Goal: Task Accomplishment & Management: Use online tool/utility

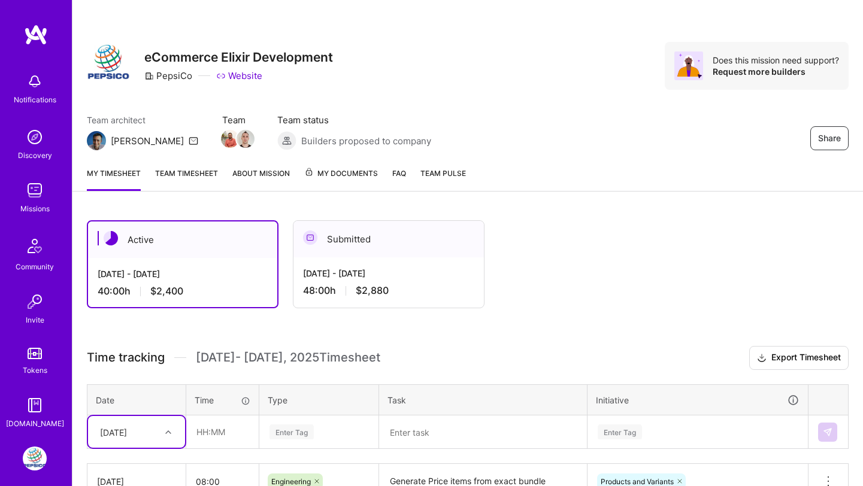
scroll to position [241, 0]
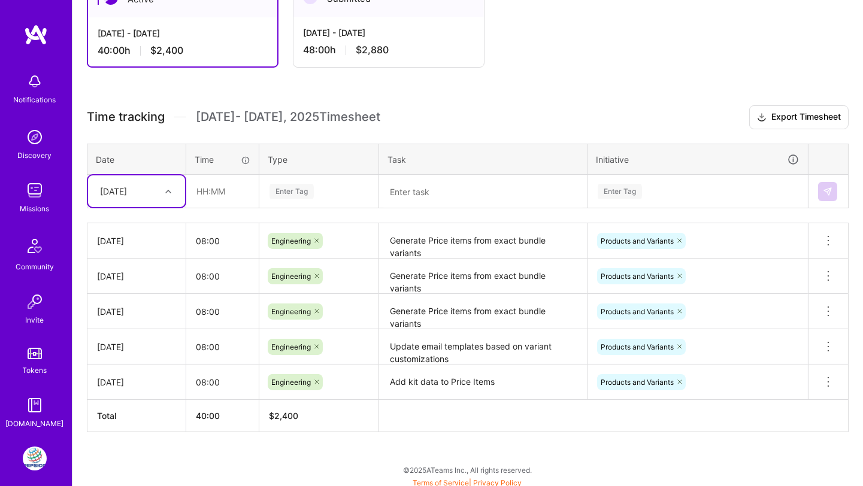
click at [166, 189] on icon at bounding box center [168, 192] width 6 height 6
click at [133, 223] on div "[DATE]" at bounding box center [136, 225] width 97 height 22
click at [195, 191] on input "text" at bounding box center [222, 191] width 71 height 32
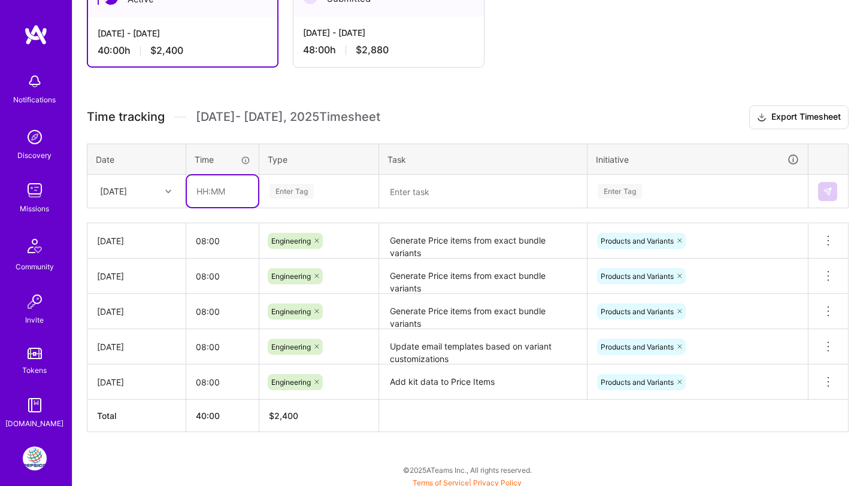
type input "08:00"
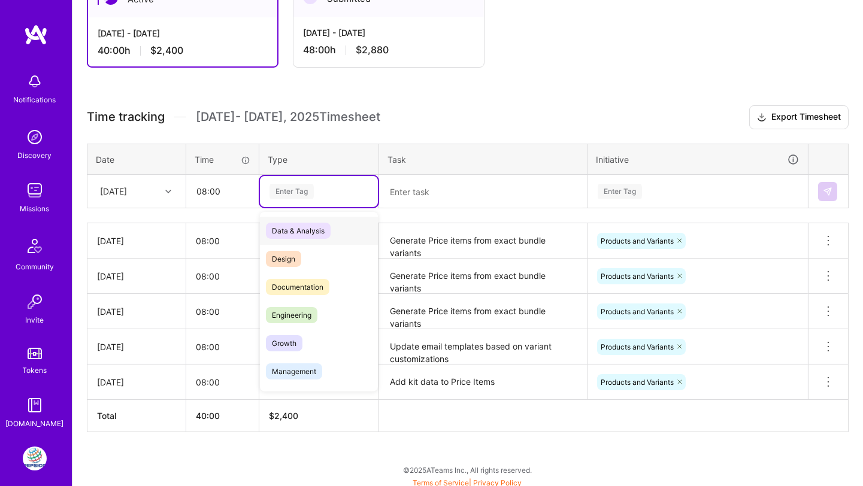
click at [298, 191] on div "Enter Tag" at bounding box center [291, 191] width 44 height 19
click at [293, 310] on span "Engineering" at bounding box center [292, 315] width 52 height 16
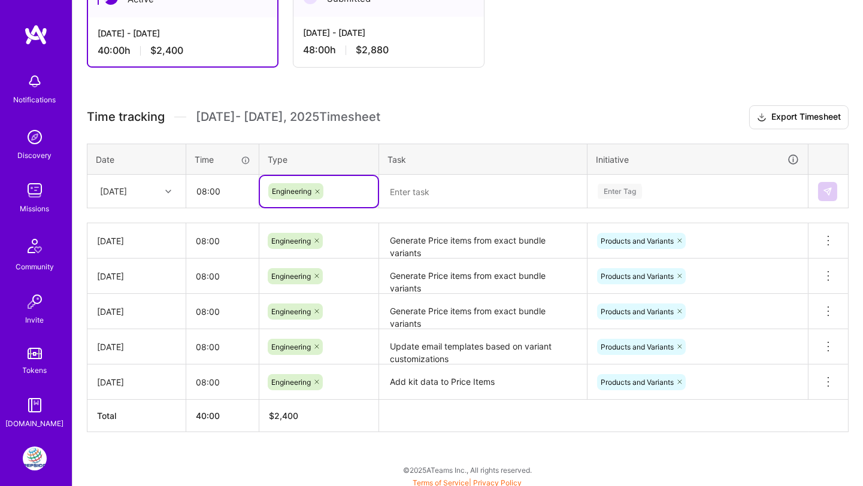
click at [404, 200] on textarea at bounding box center [482, 192] width 205 height 32
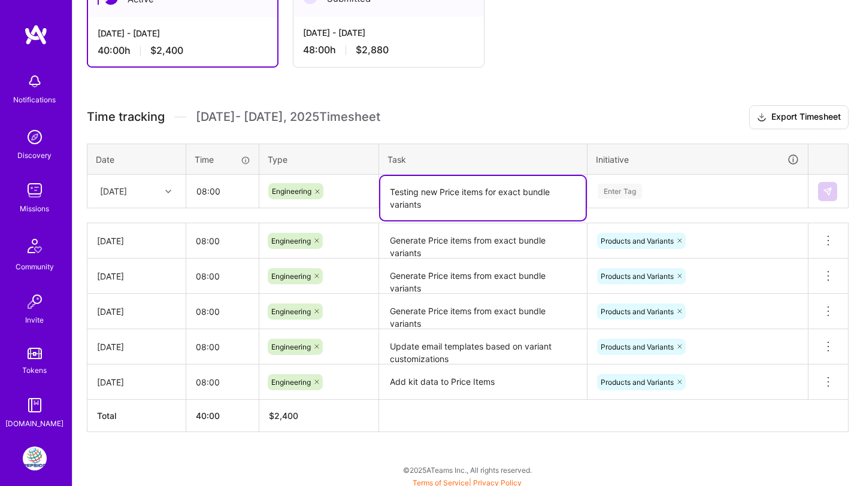
type textarea "Testing new Price items for exact bundle variants"
click at [629, 184] on div "Enter Tag" at bounding box center [620, 191] width 44 height 19
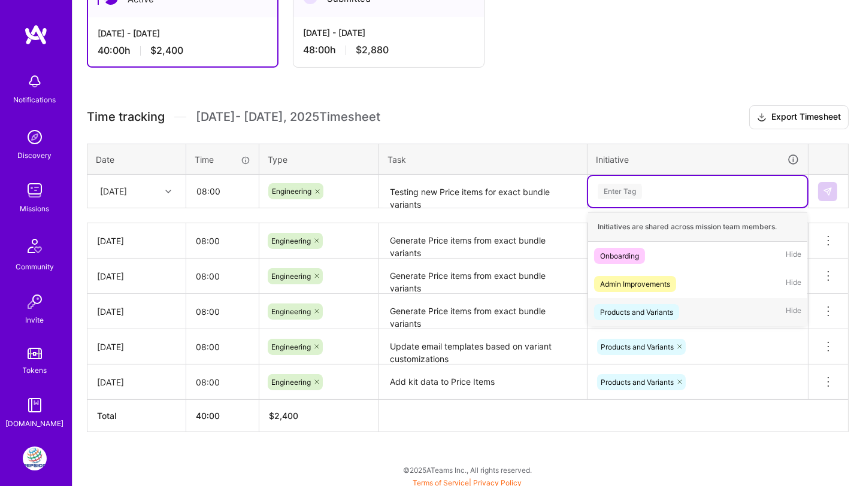
click at [637, 306] on div "Products and Variants" at bounding box center [636, 312] width 73 height 13
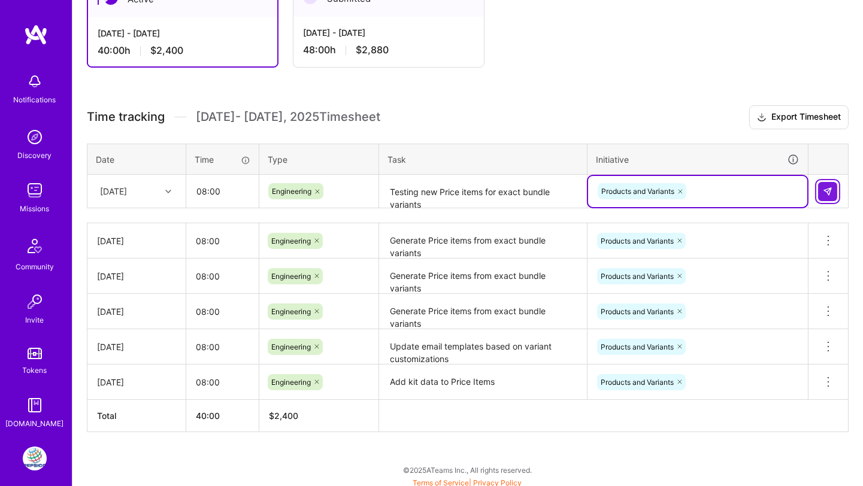
click at [823, 187] on img at bounding box center [828, 192] width 10 height 10
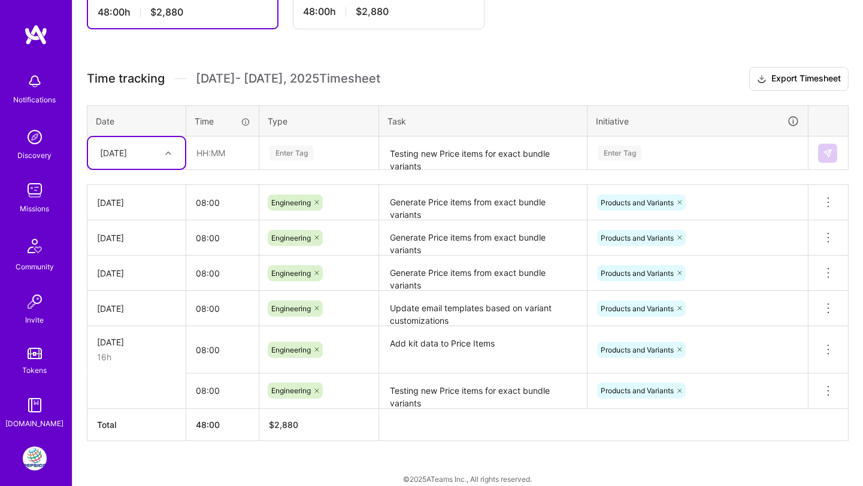
scroll to position [281, 0]
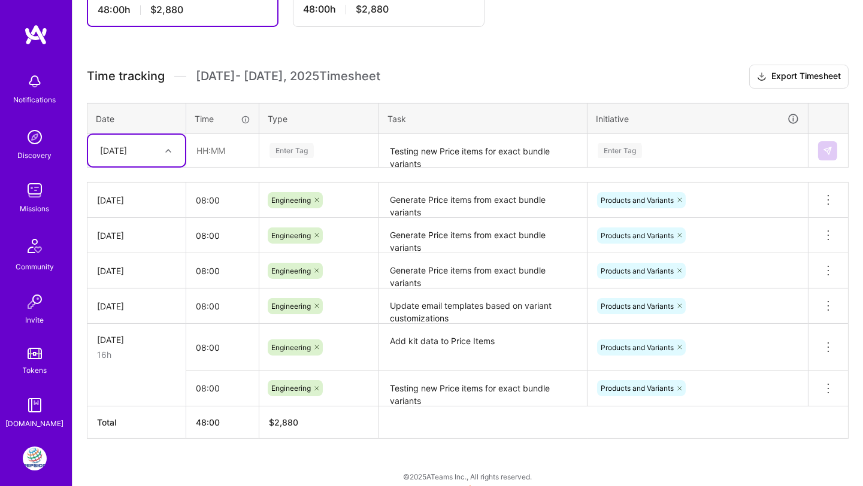
click at [146, 341] on div "[DATE]" at bounding box center [136, 340] width 79 height 13
click at [533, 390] on textarea "Testing new Price items for exact bundle variants" at bounding box center [482, 389] width 205 height 33
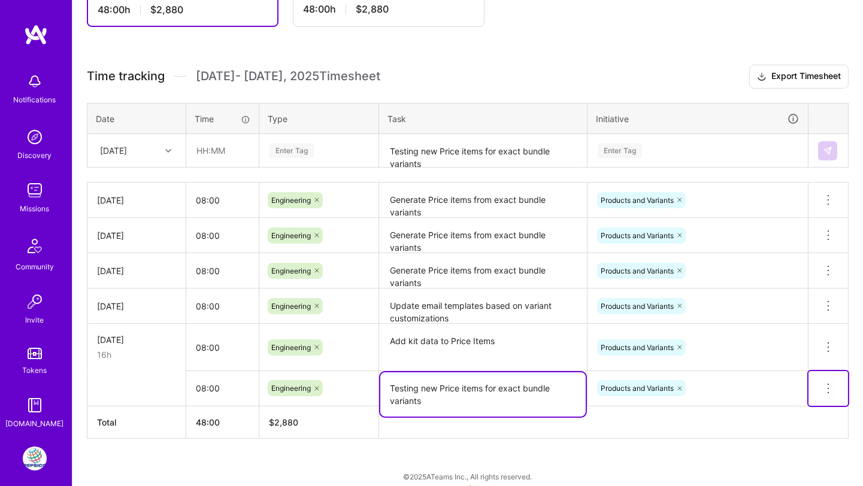
click at [825, 385] on icon at bounding box center [828, 388] width 14 height 14
click at [495, 390] on textarea "Testing new Price items for exact bundle variants" at bounding box center [482, 395] width 205 height 44
click at [221, 383] on input "08:00" at bounding box center [222, 389] width 72 height 32
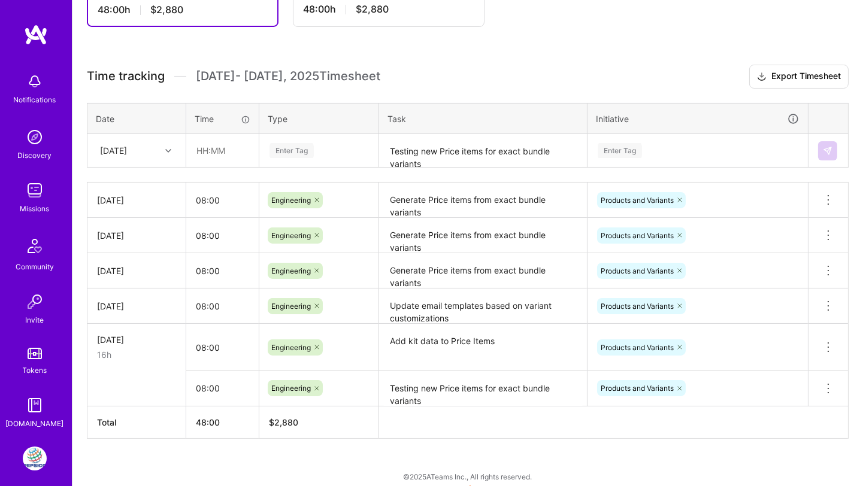
click at [139, 387] on td at bounding box center [136, 388] width 99 height 35
click at [120, 338] on div "[DATE]" at bounding box center [136, 340] width 79 height 13
click at [212, 387] on input "08:00" at bounding box center [222, 389] width 72 height 32
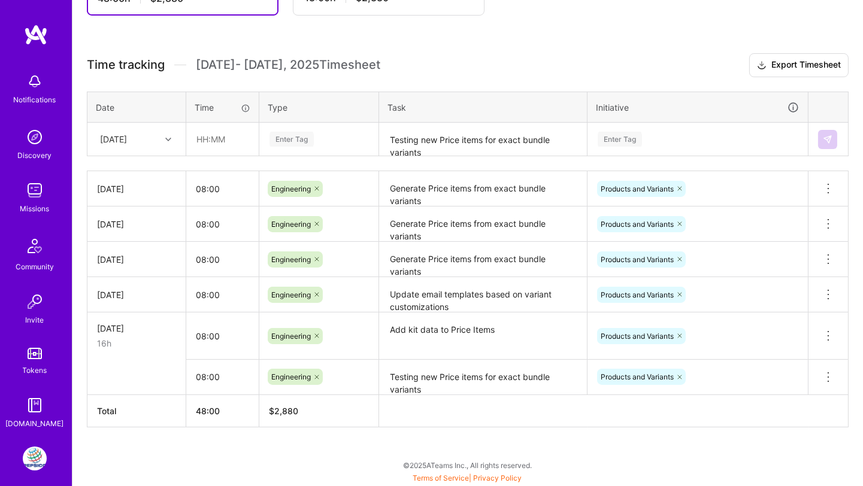
click at [340, 390] on div "Engineering" at bounding box center [318, 377] width 119 height 31
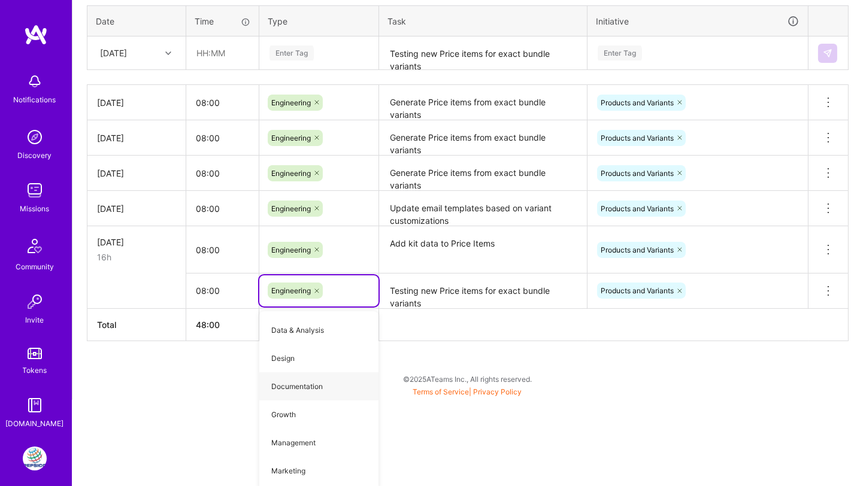
scroll to position [287, 0]
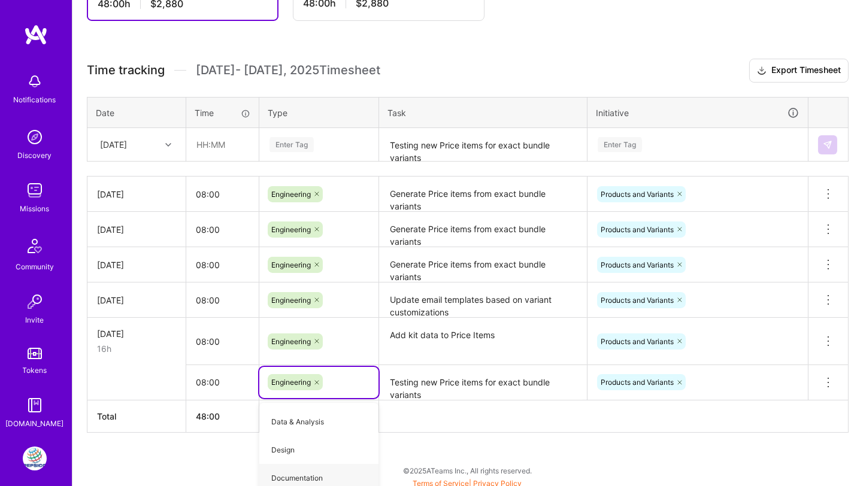
click at [525, 344] on div "Active [DATE] - [DATE] 48:00 h $2,880 Submitted [DATE] - [DATE] 48:00 h $2,880 …" at bounding box center [467, 205] width 791 height 573
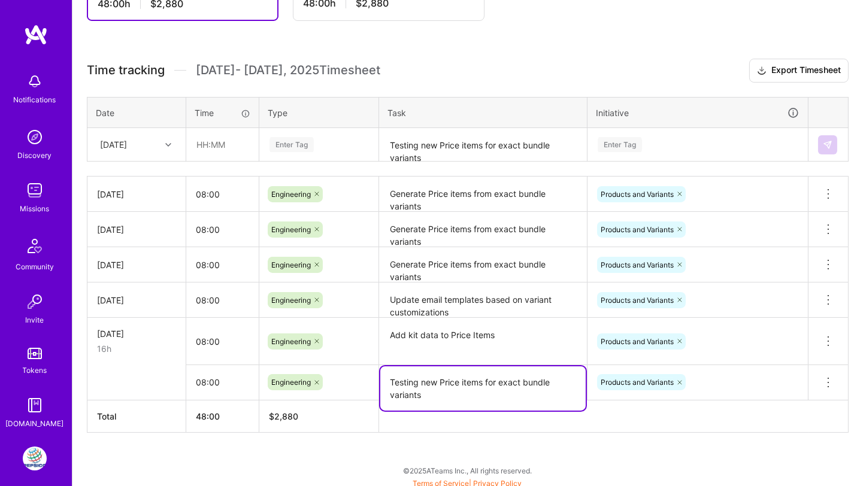
click at [565, 373] on textarea "Testing new Price items for exact bundle variants" at bounding box center [482, 389] width 205 height 44
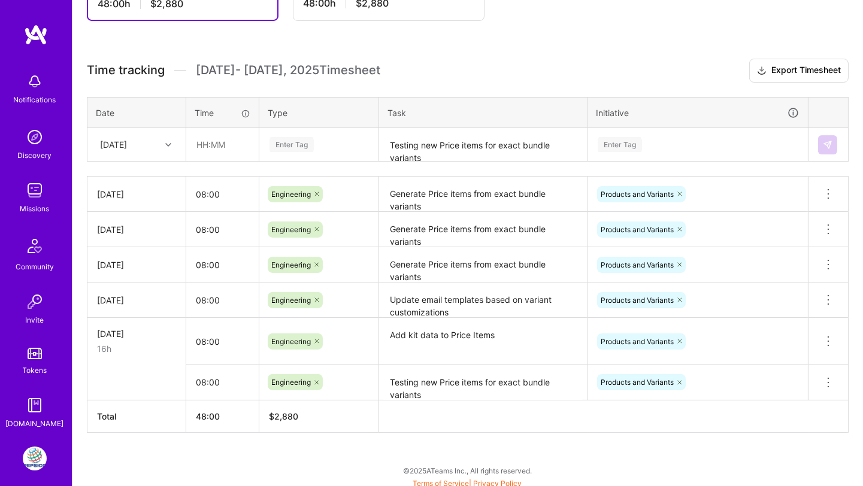
click at [115, 356] on td "[DATE] 16h" at bounding box center [136, 341] width 99 height 47
click at [119, 328] on div "[DATE]" at bounding box center [136, 334] width 79 height 13
click at [819, 380] on button at bounding box center [828, 382] width 40 height 35
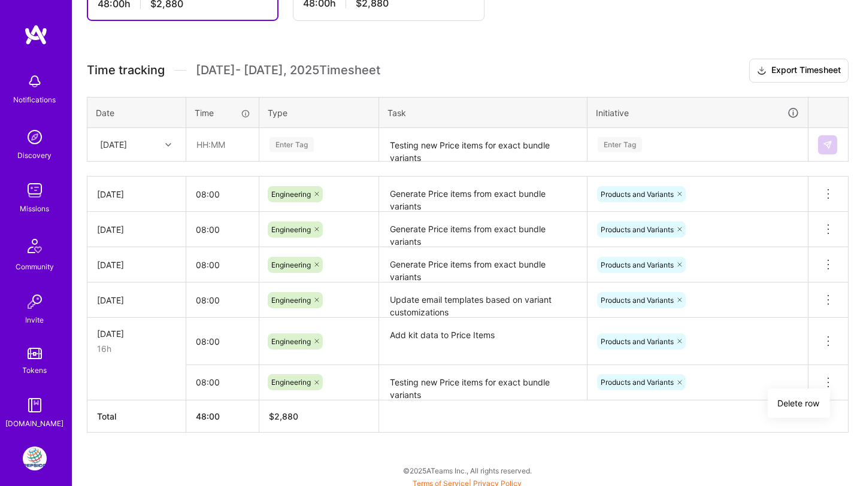
click at [493, 383] on textarea "Testing new Price items for exact bundle variants" at bounding box center [482, 384] width 205 height 34
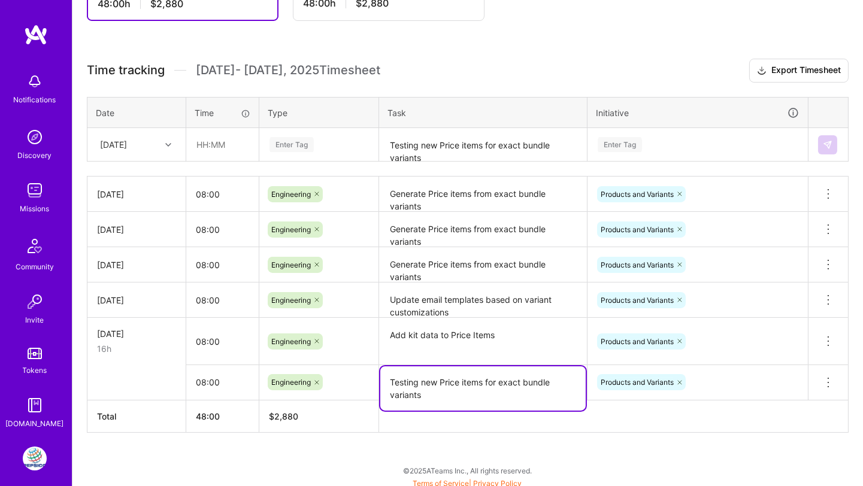
click at [493, 383] on textarea "Testing new Price items for exact bundle variants" at bounding box center [482, 389] width 205 height 44
click at [830, 379] on icon at bounding box center [828, 383] width 14 height 14
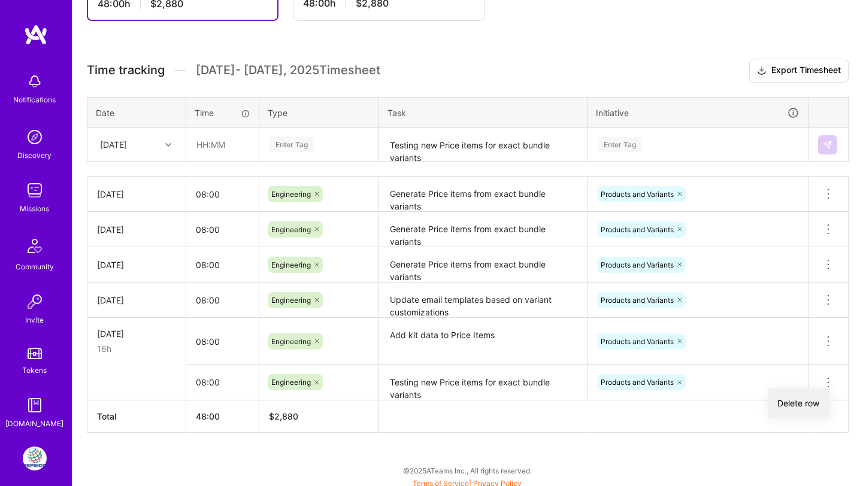
click at [818, 393] on button "Delete row" at bounding box center [799, 403] width 62 height 29
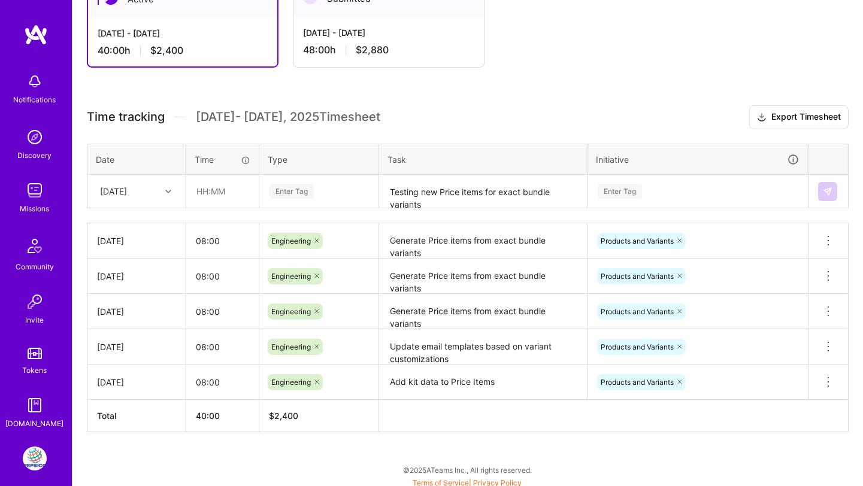
click at [127, 190] on div "[DATE]" at bounding box center [113, 191] width 27 height 13
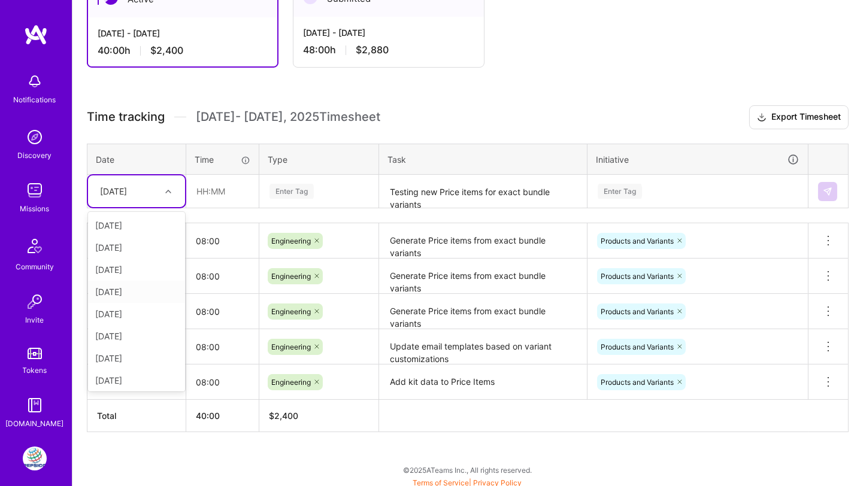
scroll to position [2, 0]
click at [114, 375] on div "[DATE]" at bounding box center [136, 379] width 97 height 22
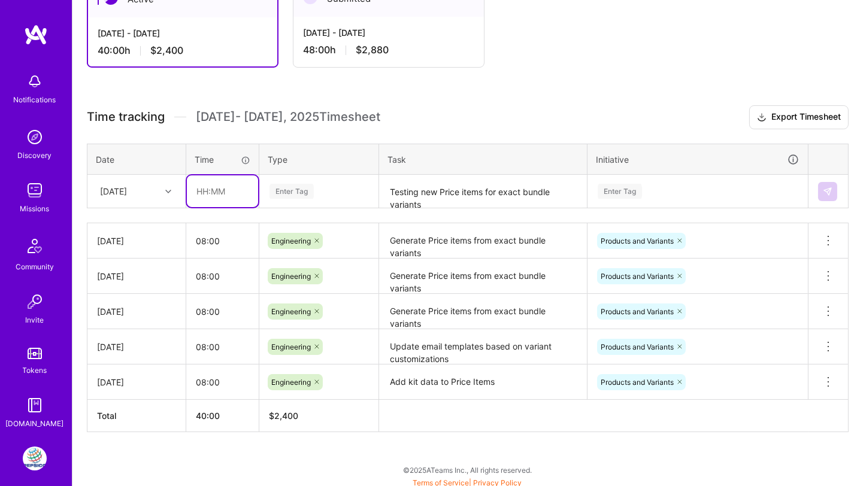
click at [207, 192] on input "text" at bounding box center [222, 191] width 71 height 32
type input "08:00"
click at [277, 185] on input "text" at bounding box center [273, 191] width 11 height 13
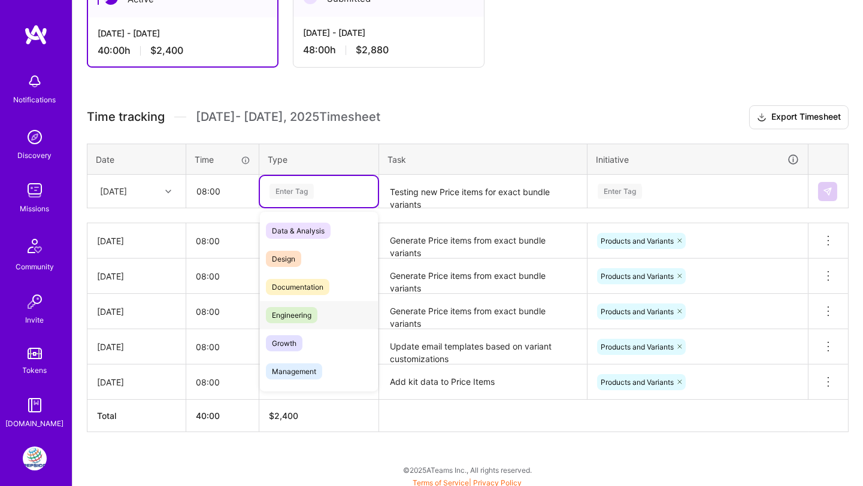
click at [283, 310] on span "Engineering" at bounding box center [292, 315] width 52 height 16
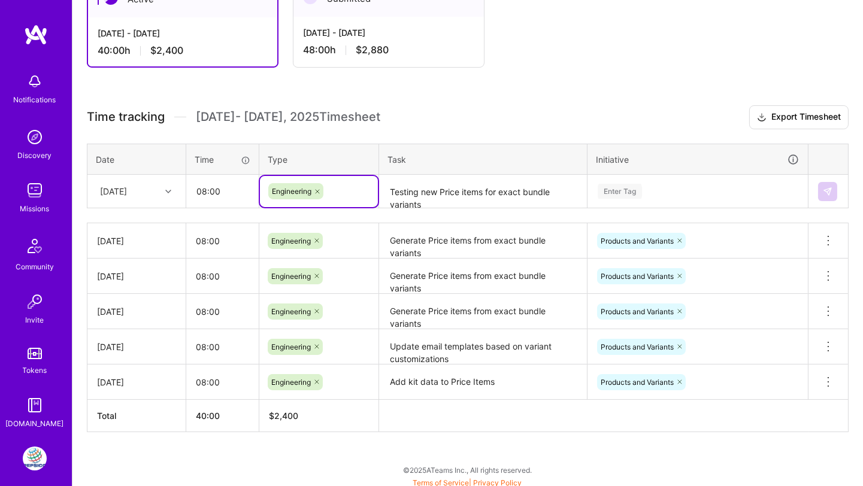
click at [444, 192] on textarea "Testing new Price items for exact bundle variants" at bounding box center [482, 192] width 205 height 32
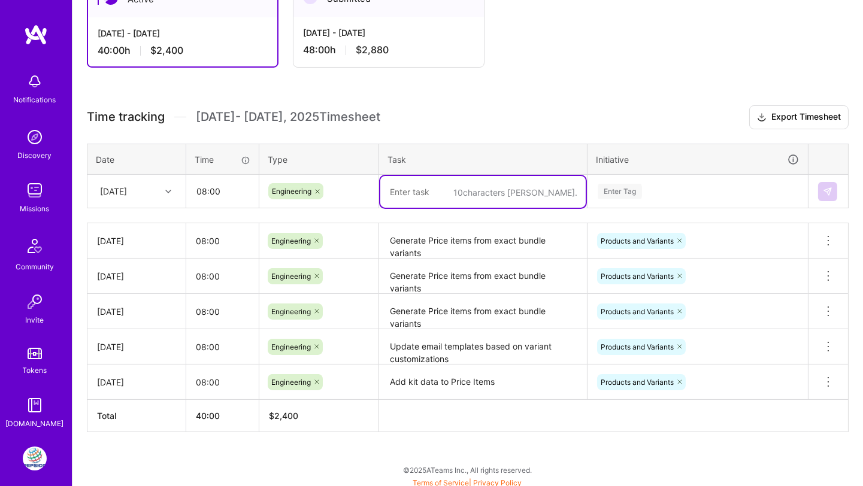
paste textarea "Testing new Price items for exact bundle variants"
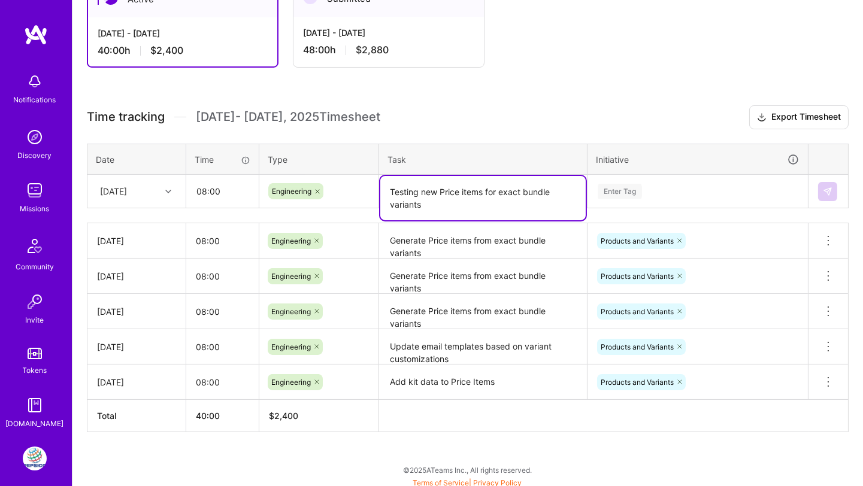
type textarea "Testing new Price items for exact bundle variants"
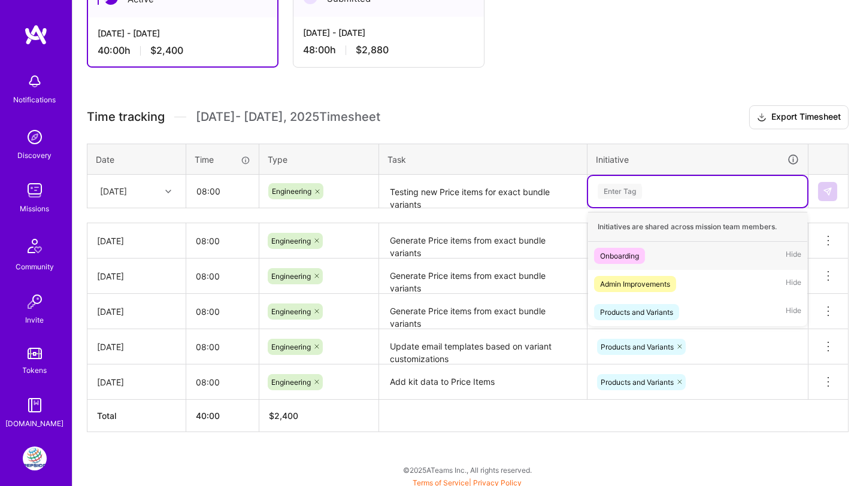
click at [617, 191] on div "Enter Tag" at bounding box center [620, 191] width 44 height 19
click at [623, 308] on div "Products and Variants" at bounding box center [636, 312] width 73 height 13
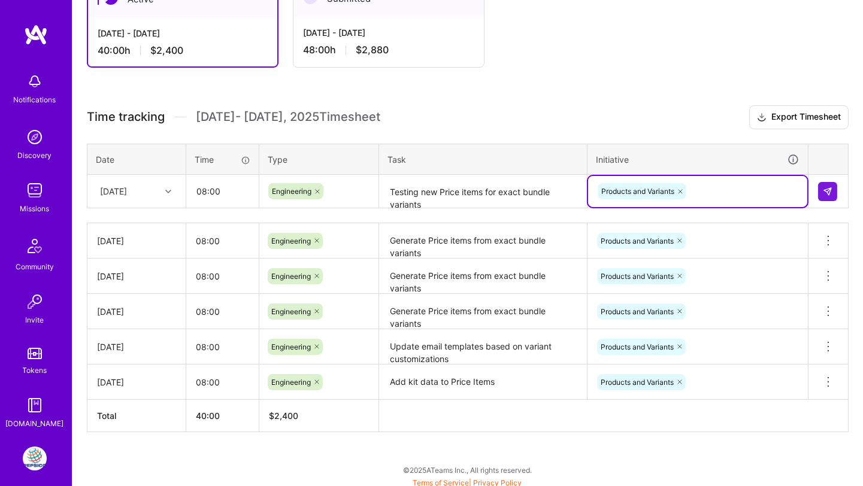
click at [838, 187] on div at bounding box center [828, 191] width 20 height 19
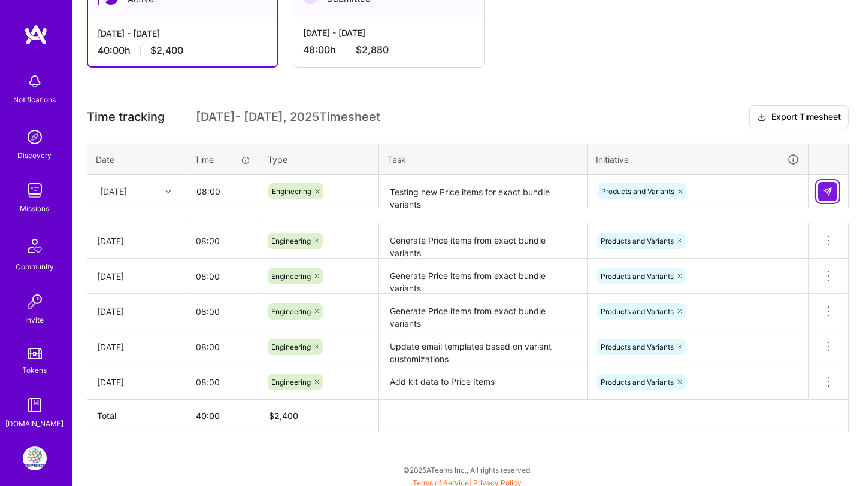
click at [837, 187] on button at bounding box center [827, 191] width 19 height 19
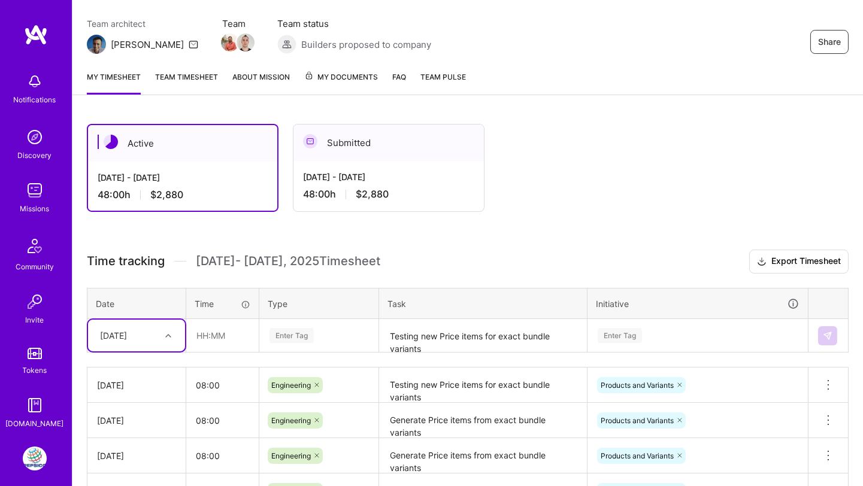
scroll to position [0, 0]
